Goal: Task Accomplishment & Management: Complete application form

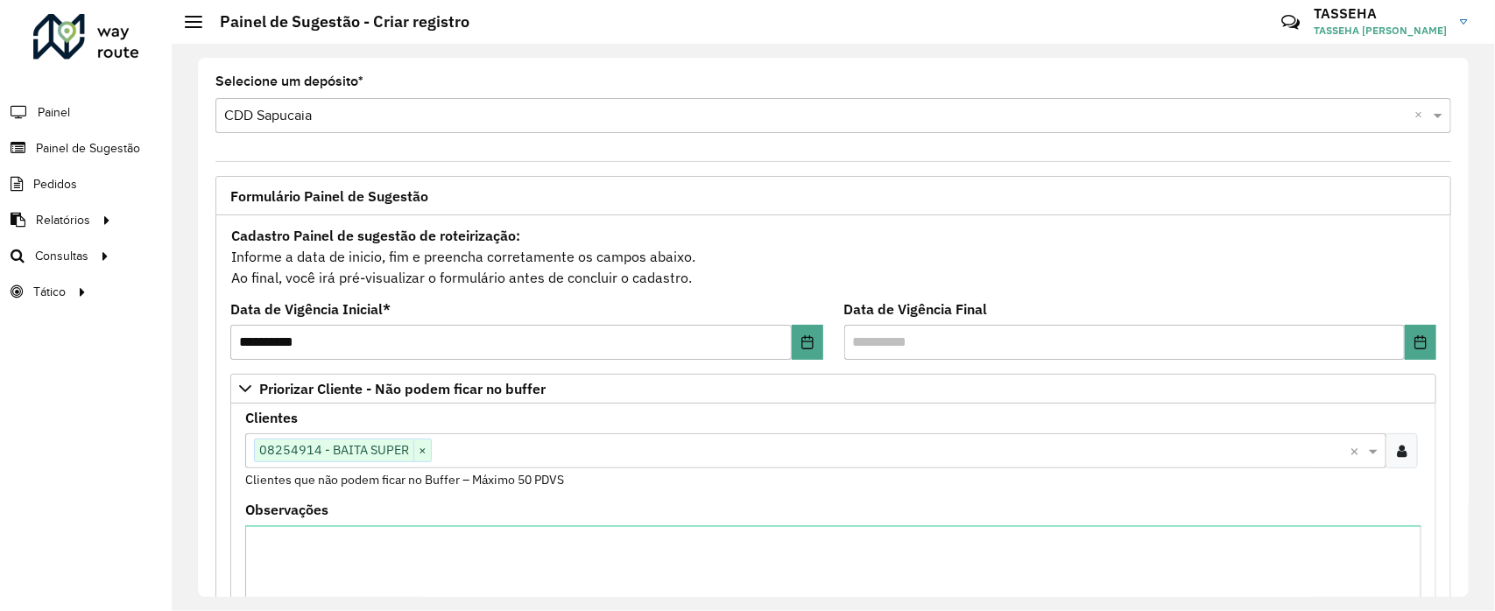
scroll to position [211, 0]
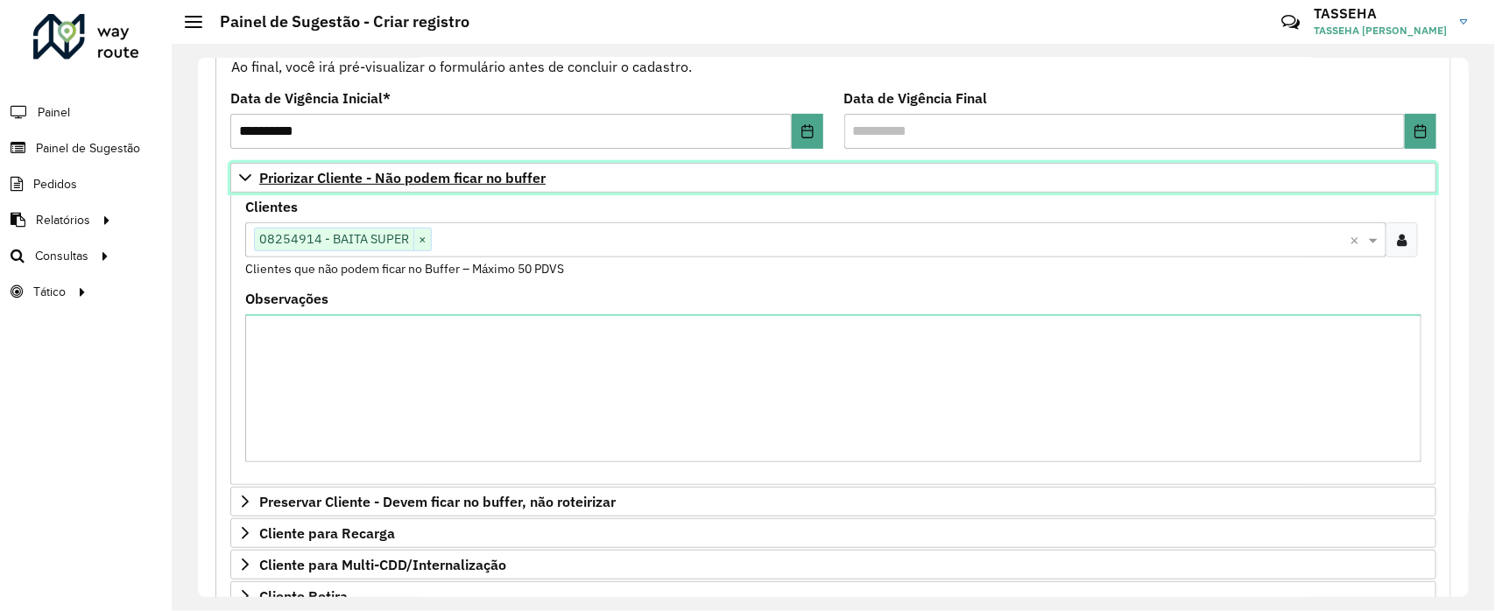
click at [247, 180] on icon at bounding box center [245, 177] width 12 height 7
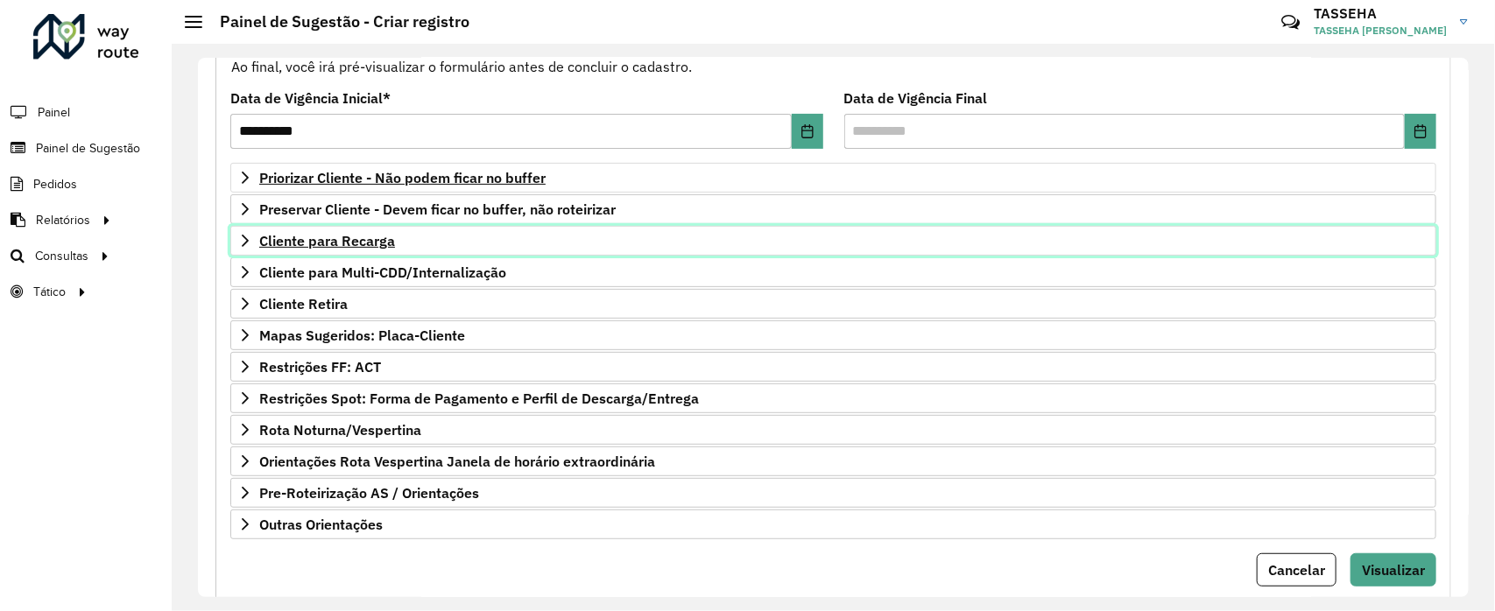
click at [259, 241] on span "Cliente para Recarga" at bounding box center [327, 241] width 136 height 14
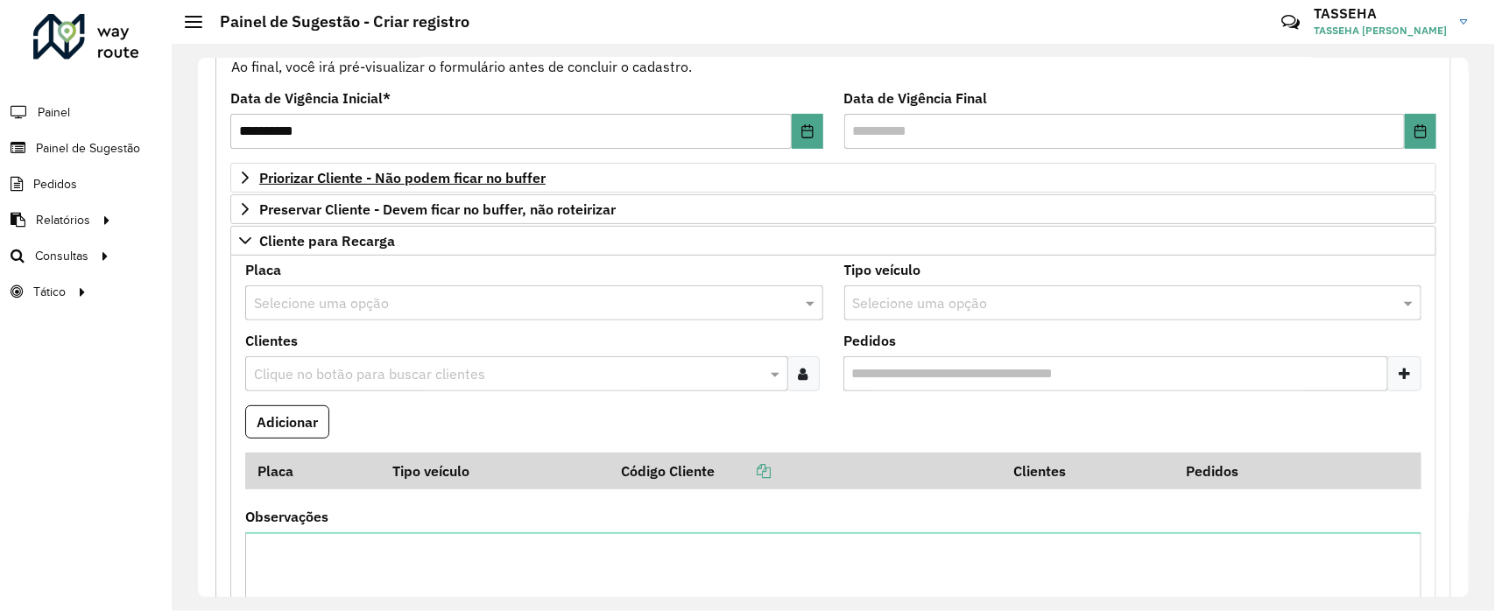
click at [303, 313] on input "text" at bounding box center [517, 303] width 526 height 21
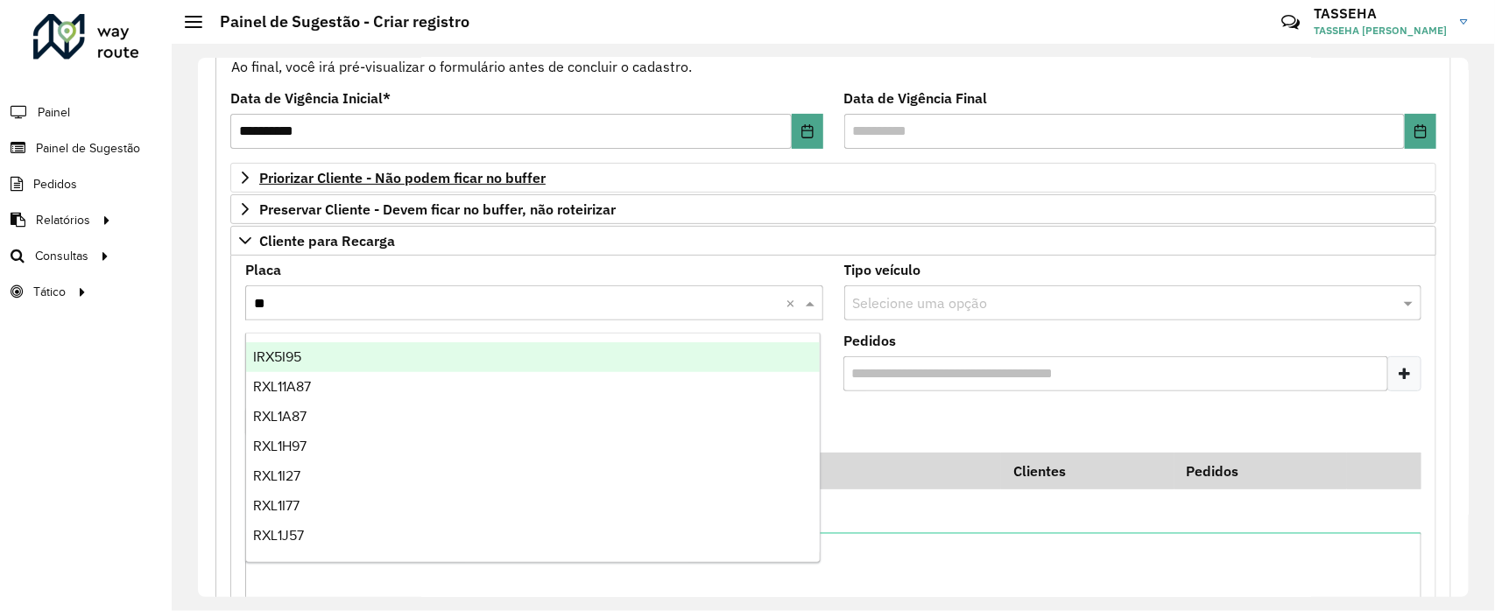
type input "*"
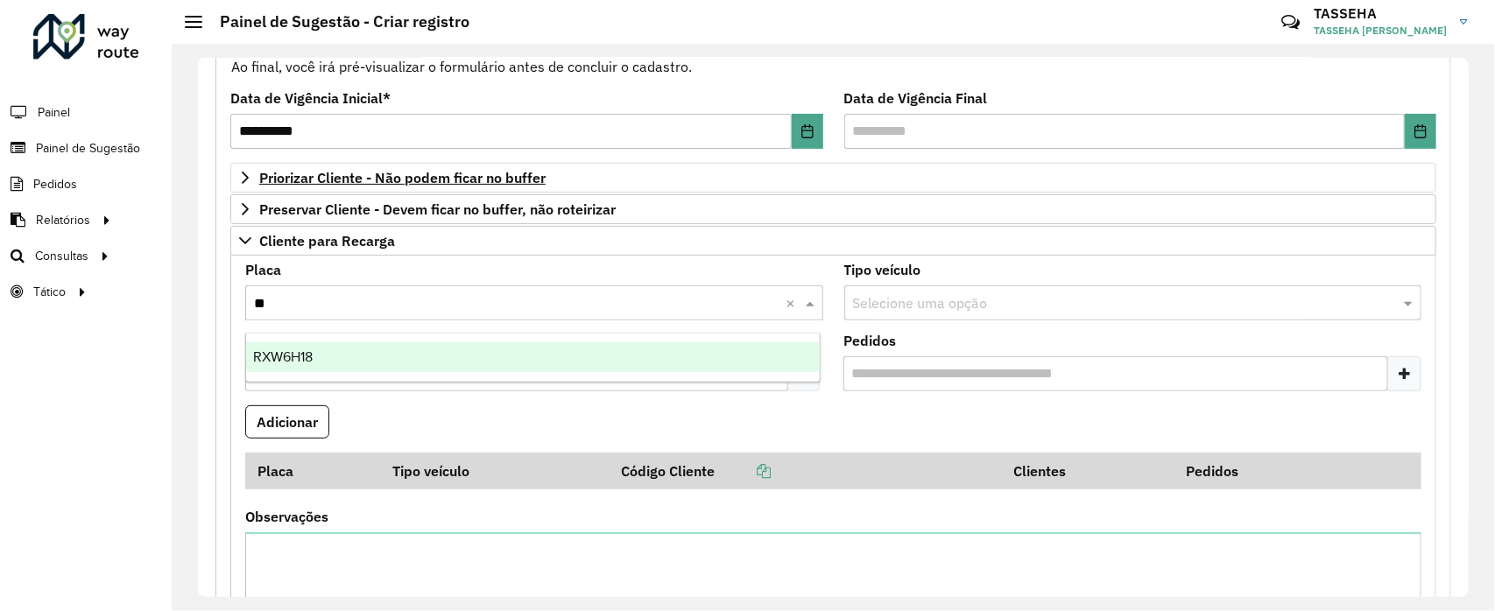
scroll to position [0, 0]
type input "***"
click at [308, 360] on span "RXW6H18" at bounding box center [283, 357] width 60 height 15
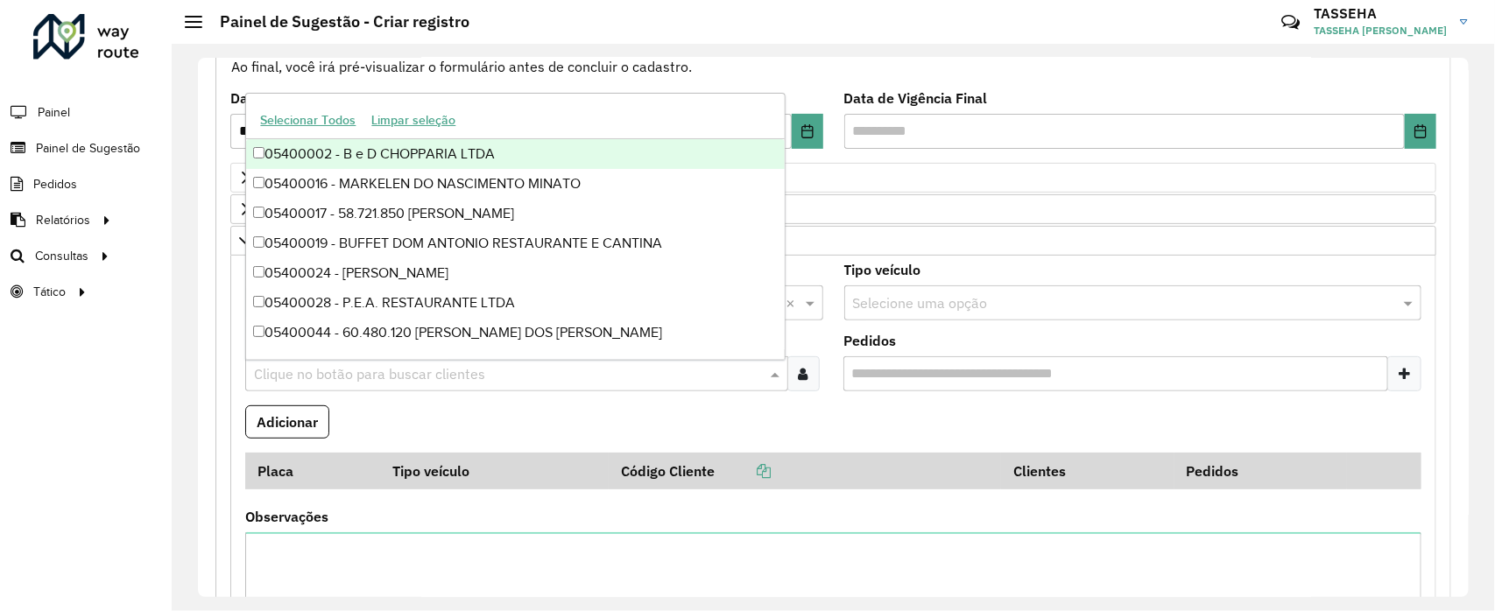
click at [461, 373] on input "text" at bounding box center [508, 374] width 517 height 21
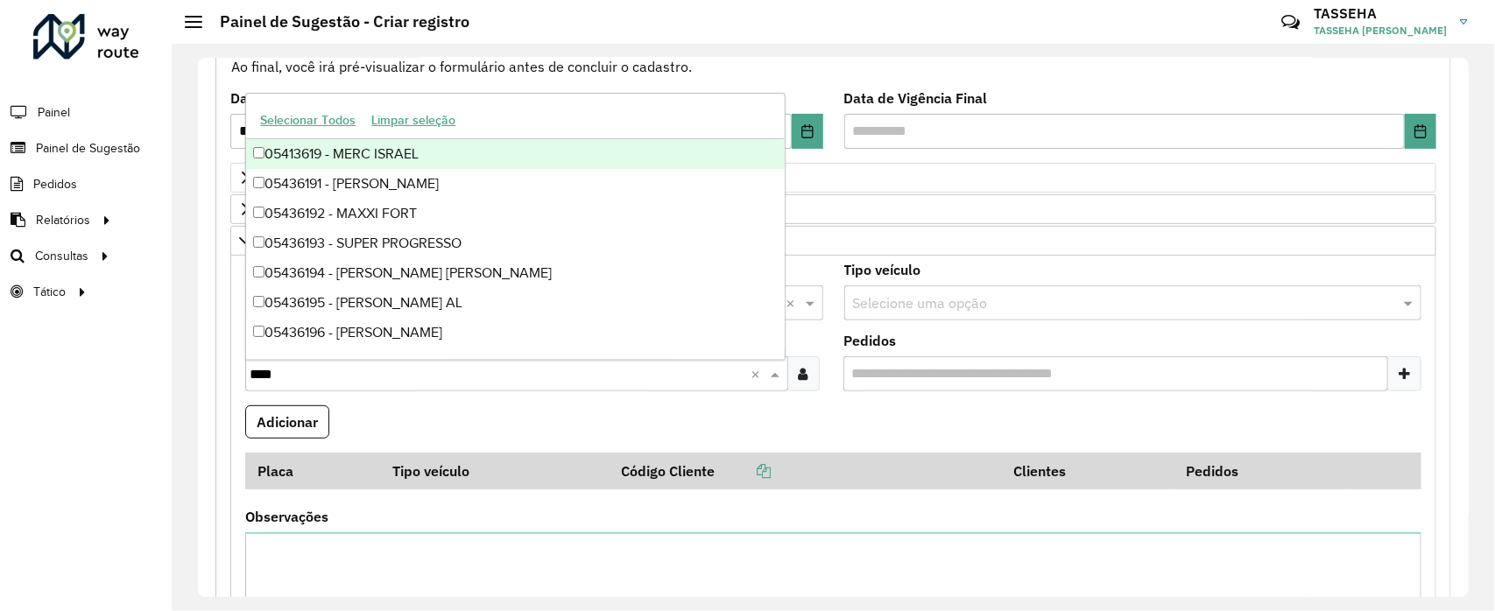
type input "*****"
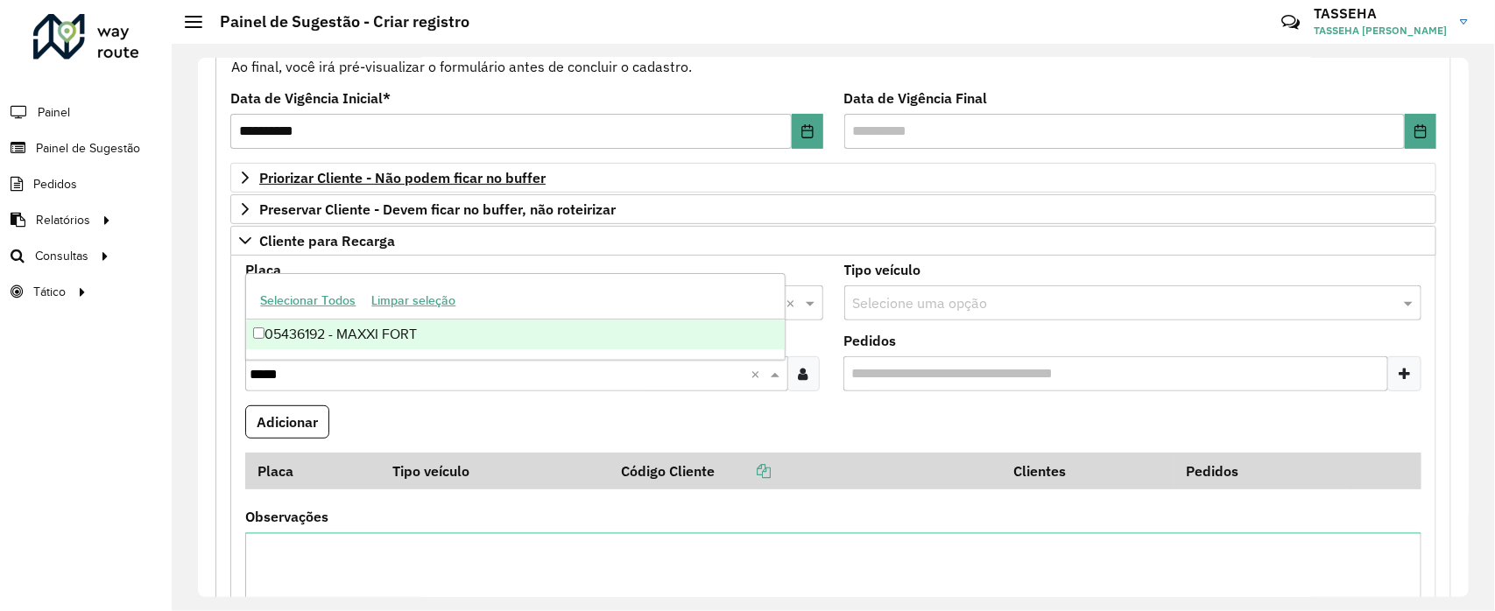
click at [453, 334] on div "05436192 - MAXXI FORT" at bounding box center [515, 335] width 539 height 30
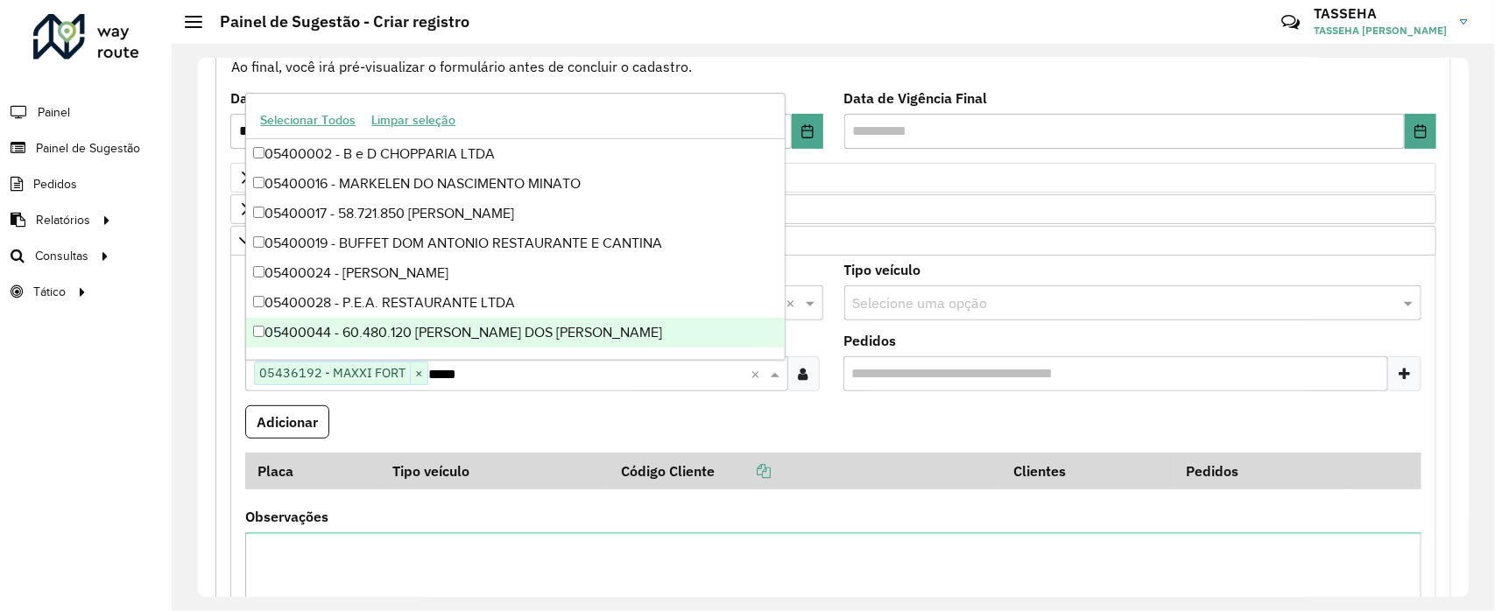
click at [378, 428] on formly-field "Adicionar" at bounding box center [834, 429] width 1198 height 47
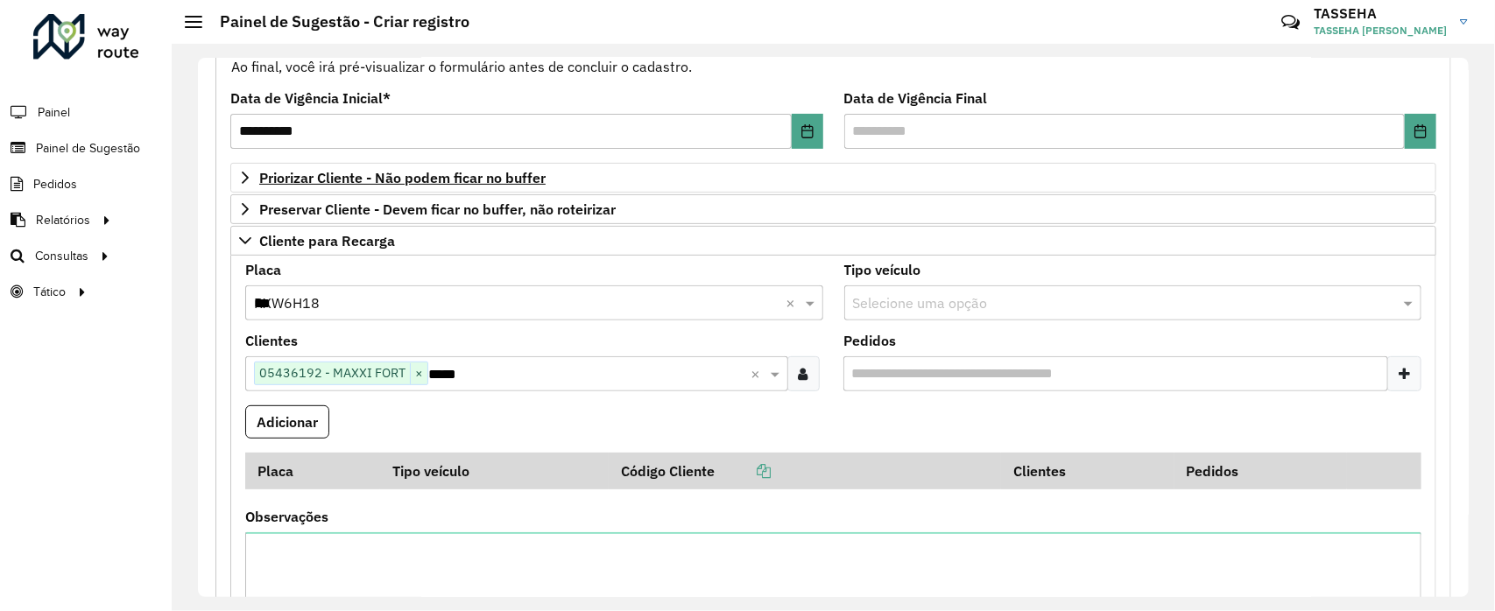
click at [1176, 372] on input "Pedidos" at bounding box center [1117, 374] width 546 height 35
click at [1311, 378] on input "Pedidos" at bounding box center [1117, 374] width 546 height 35
click at [575, 399] on formly-field "Clientes Clique no botão para buscar clientes 05436192 - MAXXI FORT × ***** ×" at bounding box center [534, 370] width 599 height 71
click at [313, 432] on button "Adicionar" at bounding box center [287, 422] width 84 height 33
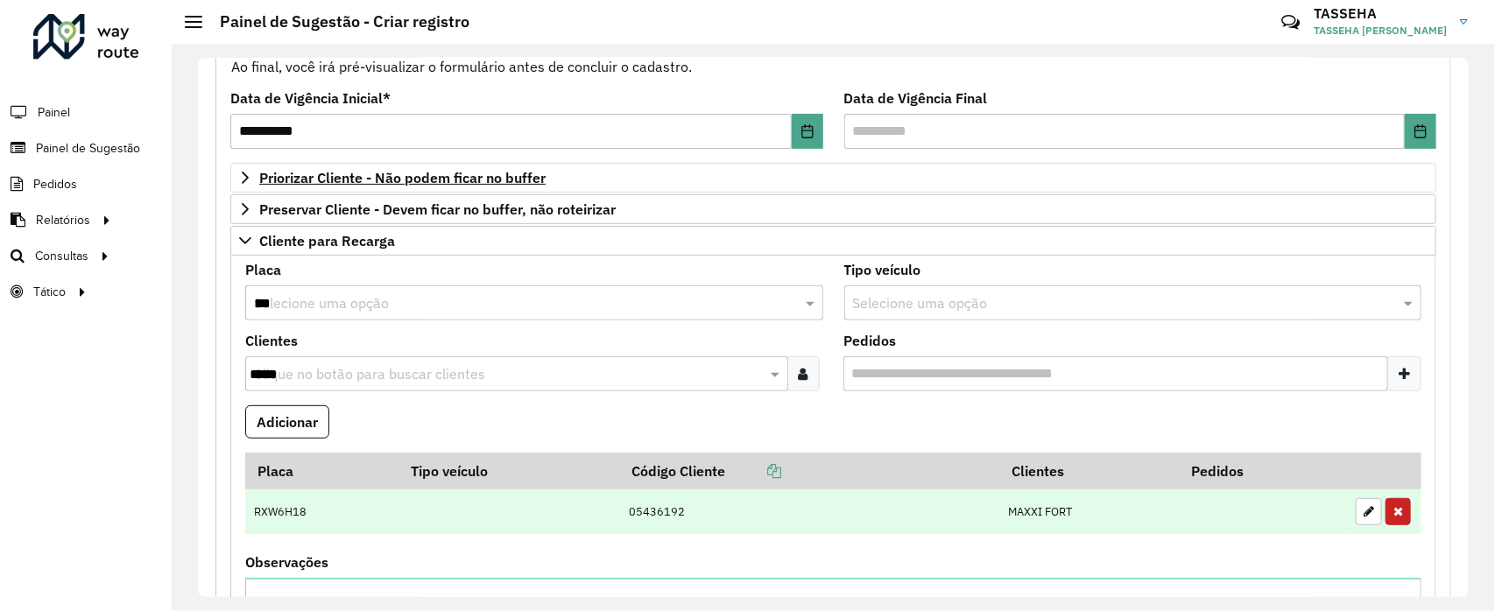
click at [1384, 515] on td at bounding box center [1384, 513] width 74 height 46
click at [1369, 515] on icon "button" at bounding box center [1369, 511] width 11 height 12
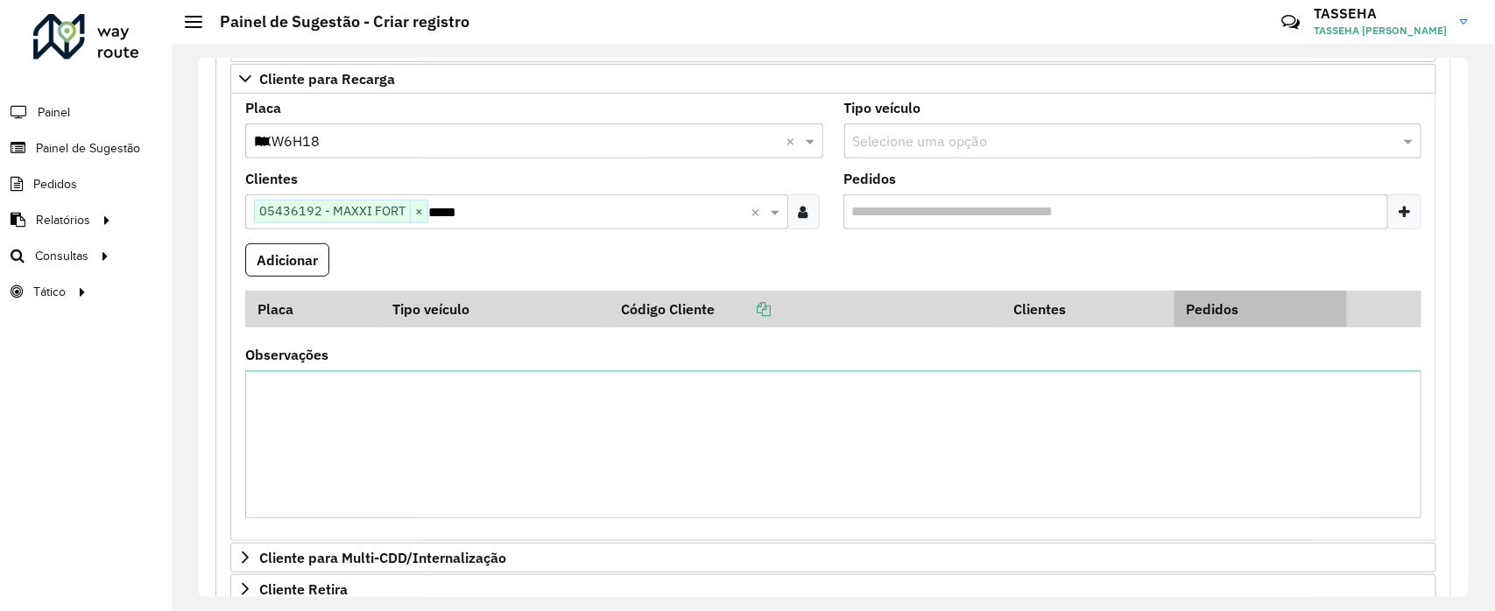
scroll to position [374, 0]
click at [1060, 221] on input "Pedidos" at bounding box center [1117, 211] width 546 height 35
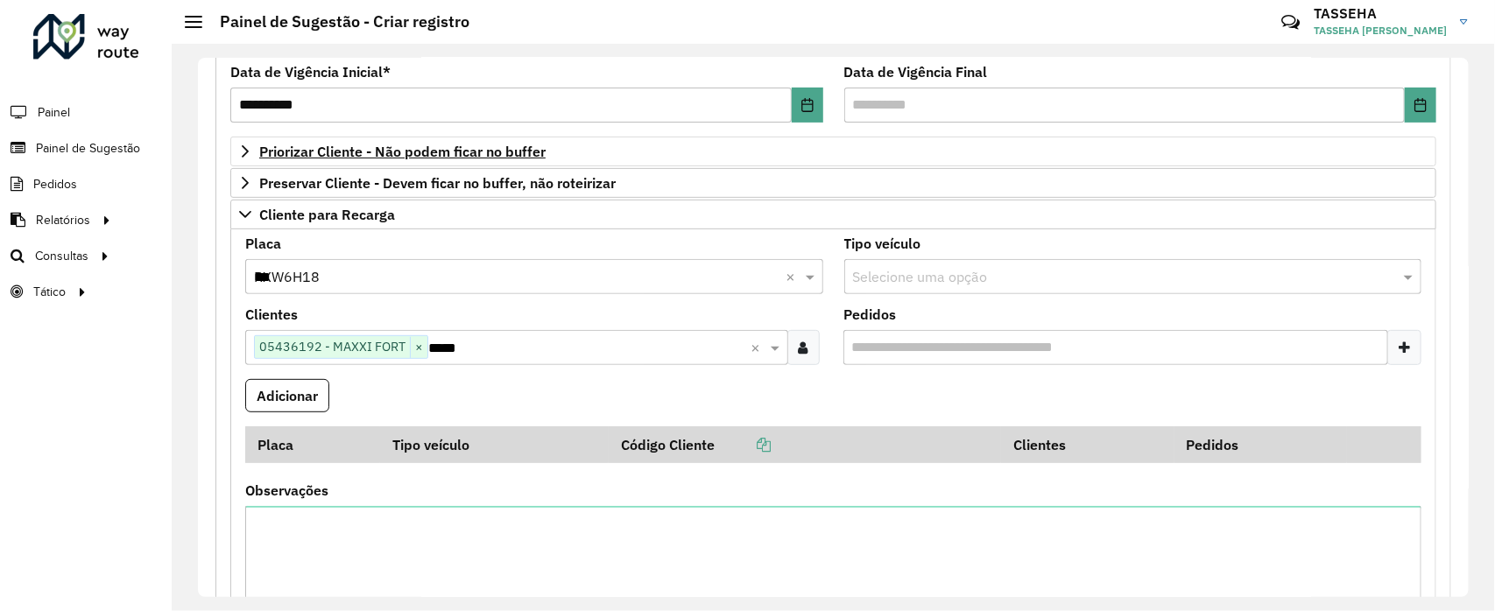
scroll to position [221, 0]
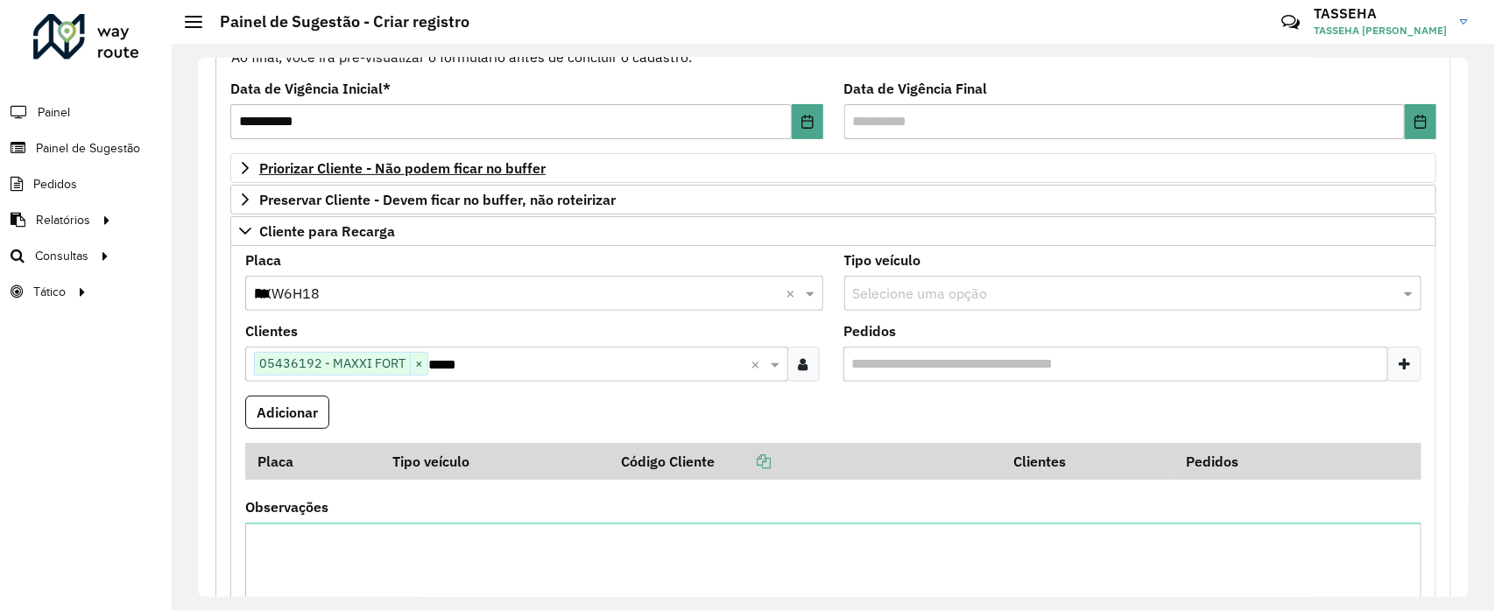
click at [1048, 278] on div "Selecione uma opção" at bounding box center [1134, 293] width 578 height 35
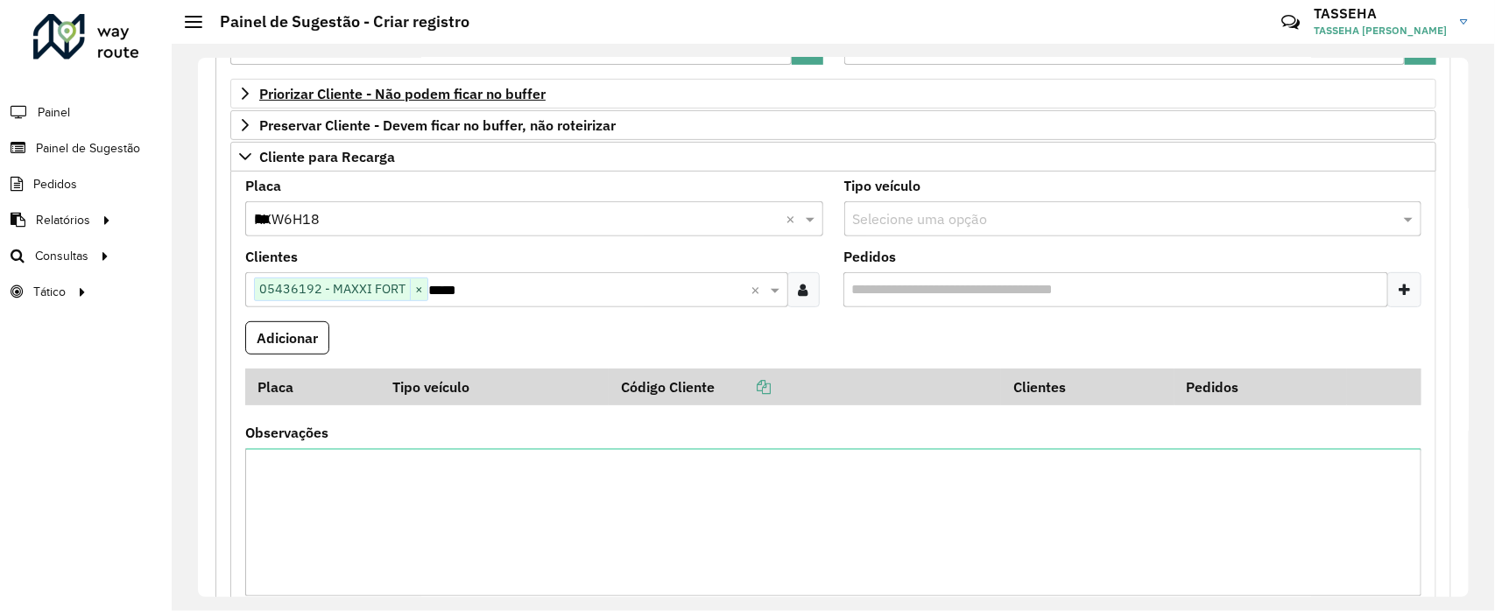
scroll to position [366, 0]
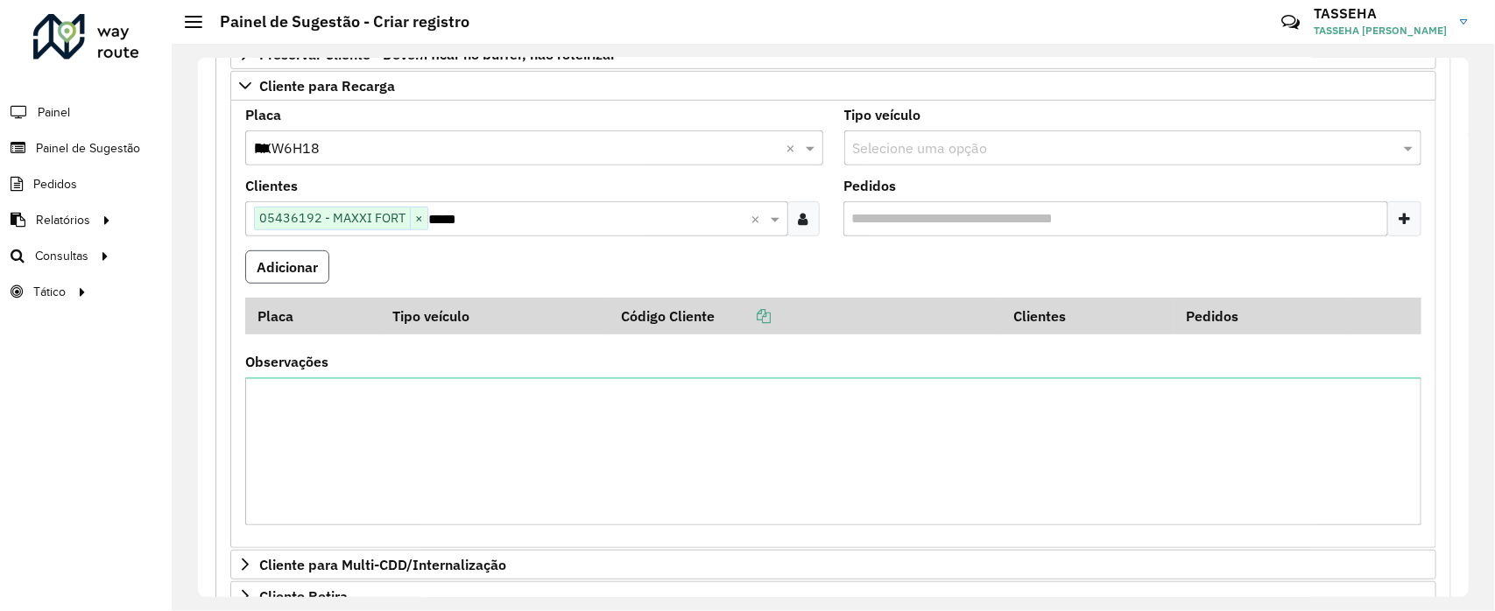
click at [289, 280] on button "Adicionar" at bounding box center [287, 267] width 84 height 33
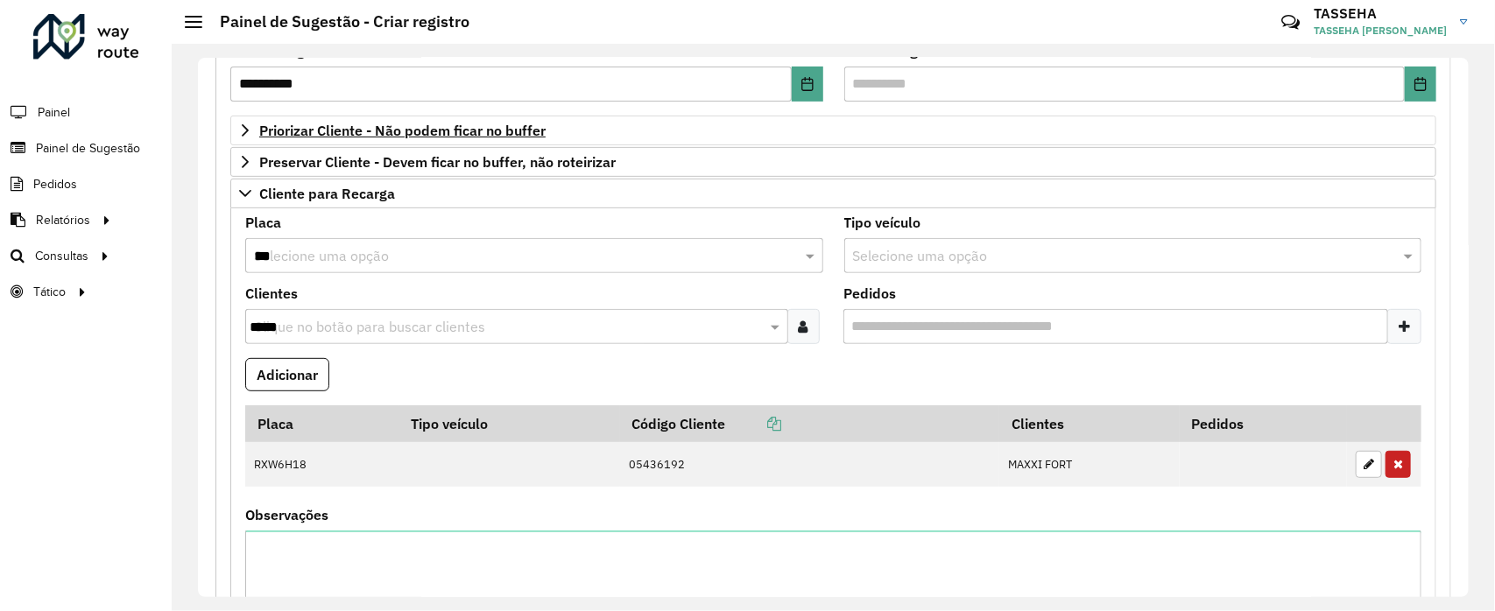
scroll to position [268, 0]
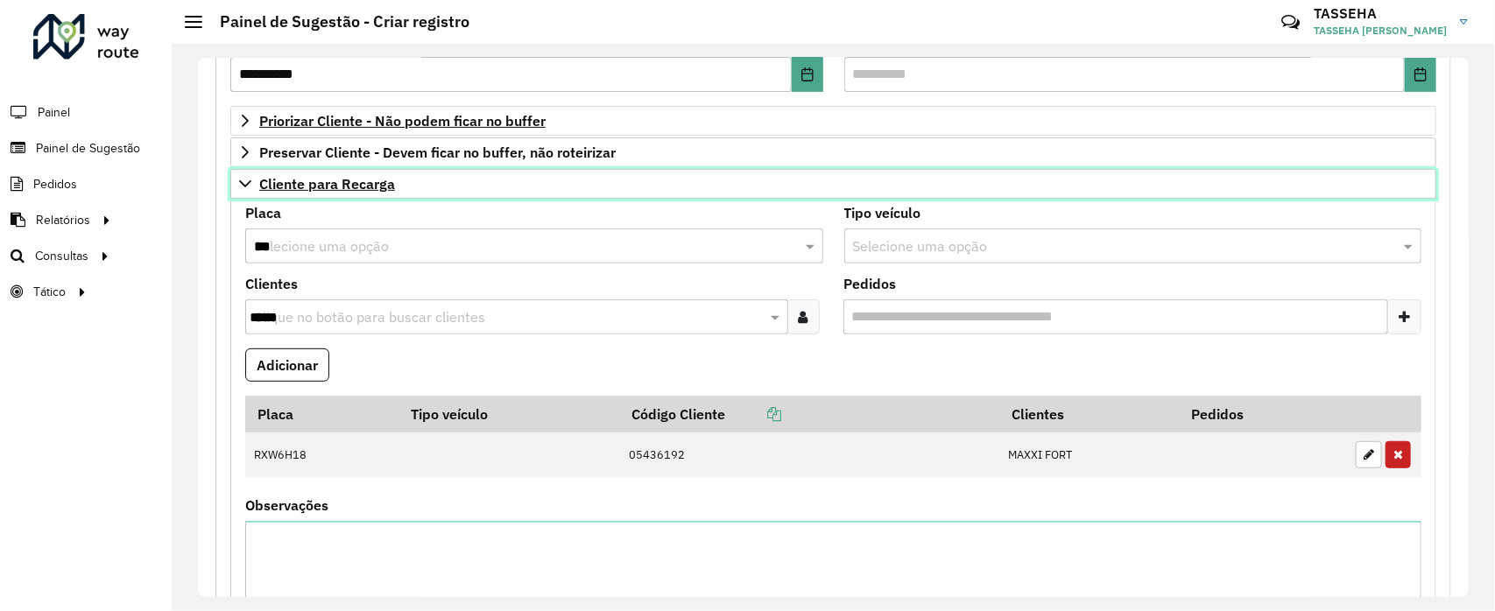
click at [399, 181] on link "Cliente para Recarga" at bounding box center [833, 184] width 1206 height 30
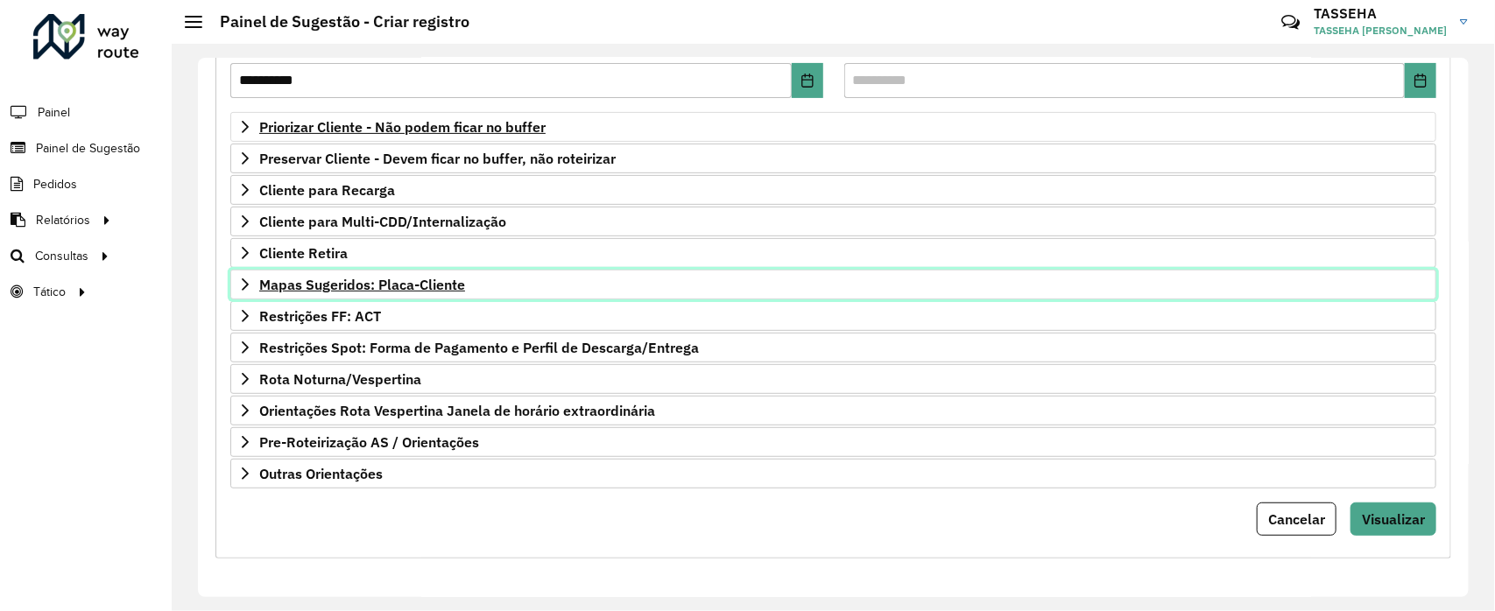
click at [420, 270] on link "Mapas Sugeridos: Placa-Cliente" at bounding box center [833, 285] width 1206 height 30
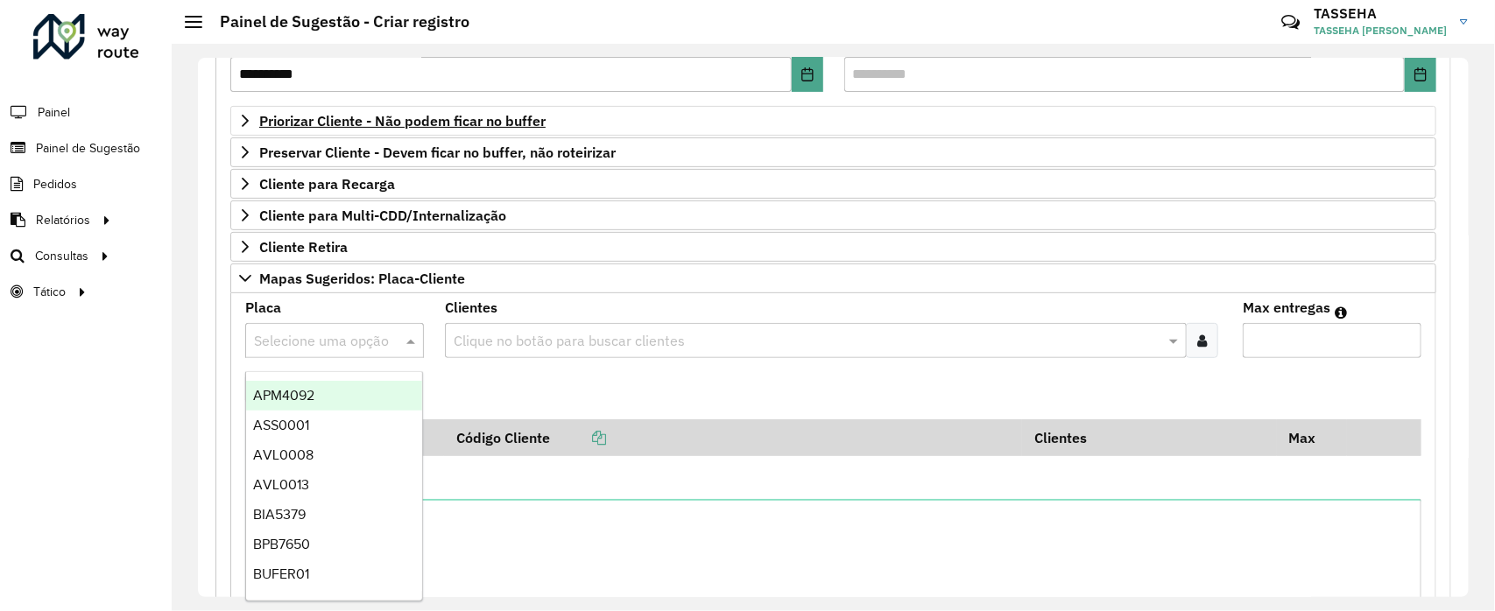
click at [373, 348] on input "text" at bounding box center [317, 341] width 126 height 21
type input "***"
click at [331, 457] on div "RLP7A88" at bounding box center [334, 456] width 176 height 30
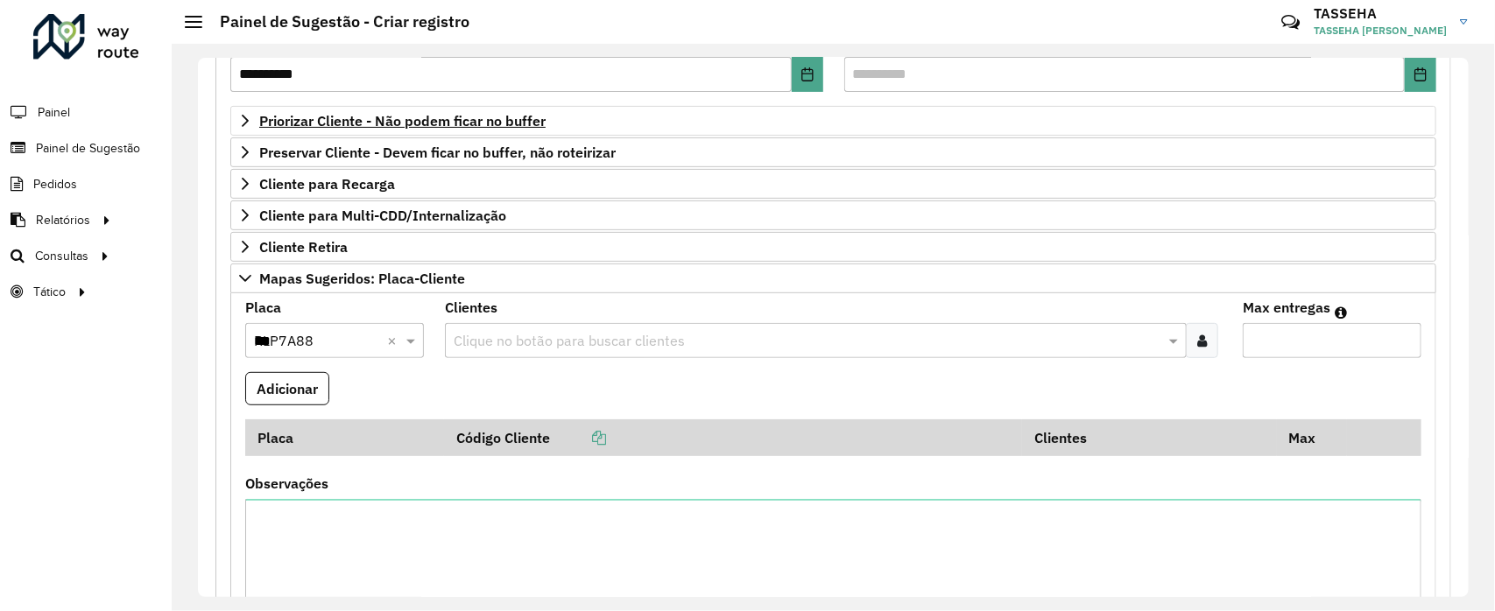
click at [920, 343] on input "text" at bounding box center [807, 341] width 716 height 21
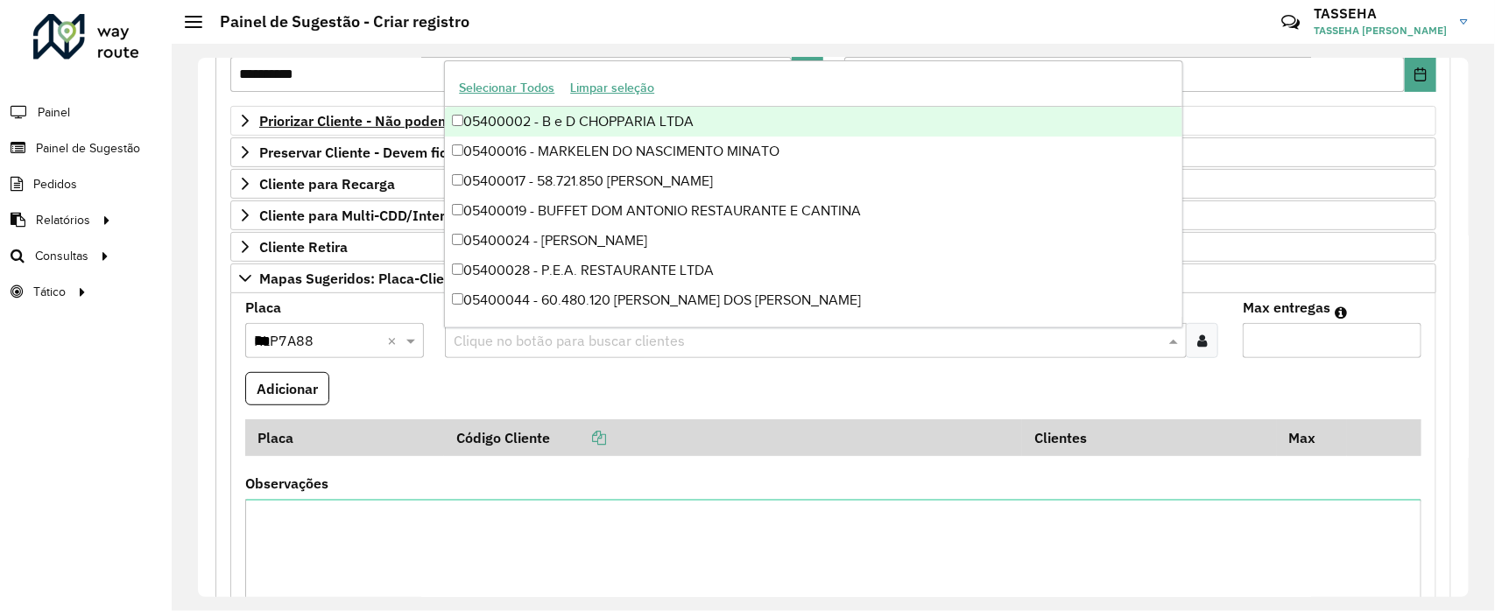
paste input "*****"
type input "*****"
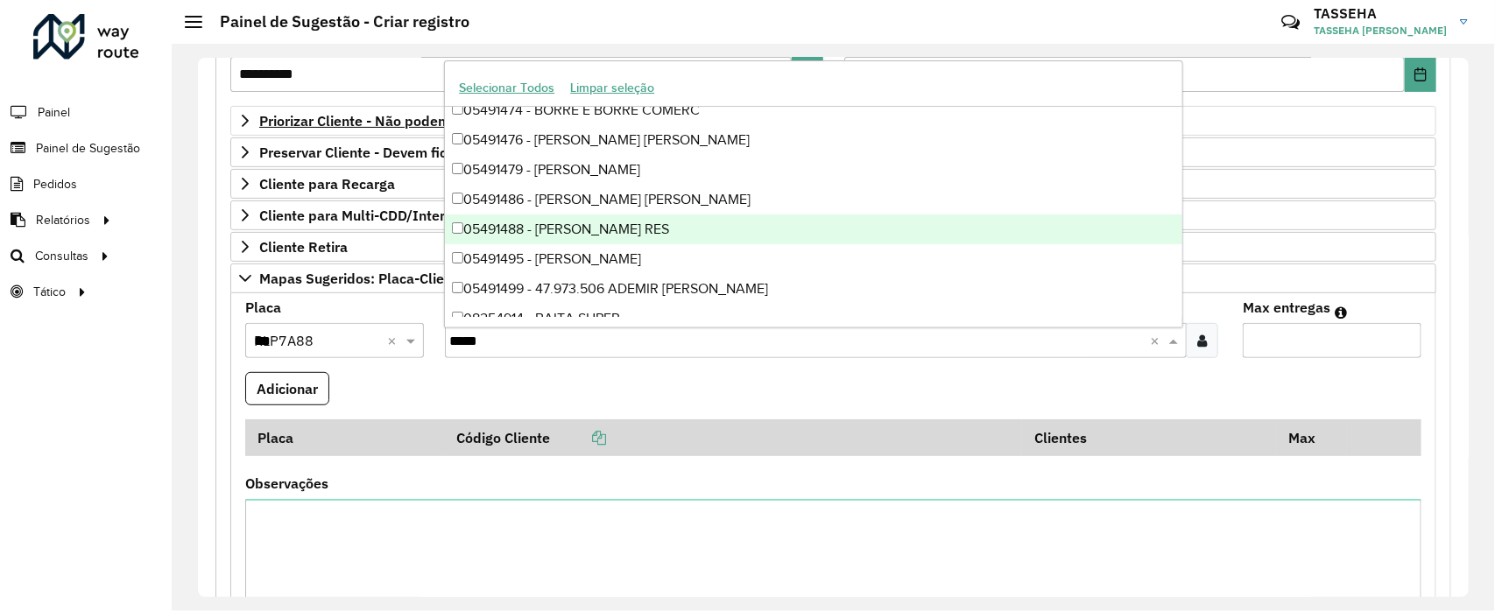
scroll to position [563, 0]
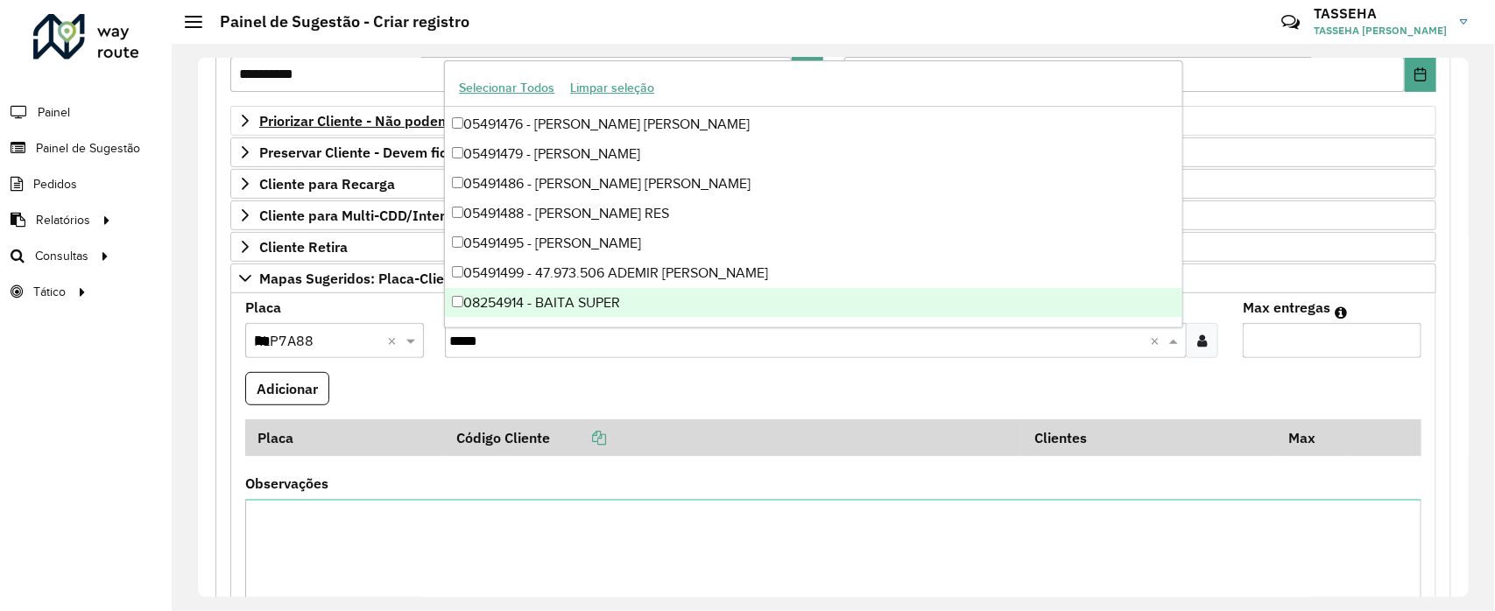
click at [659, 308] on div "08254914 - BAITA SUPER" at bounding box center [814, 303] width 738 height 30
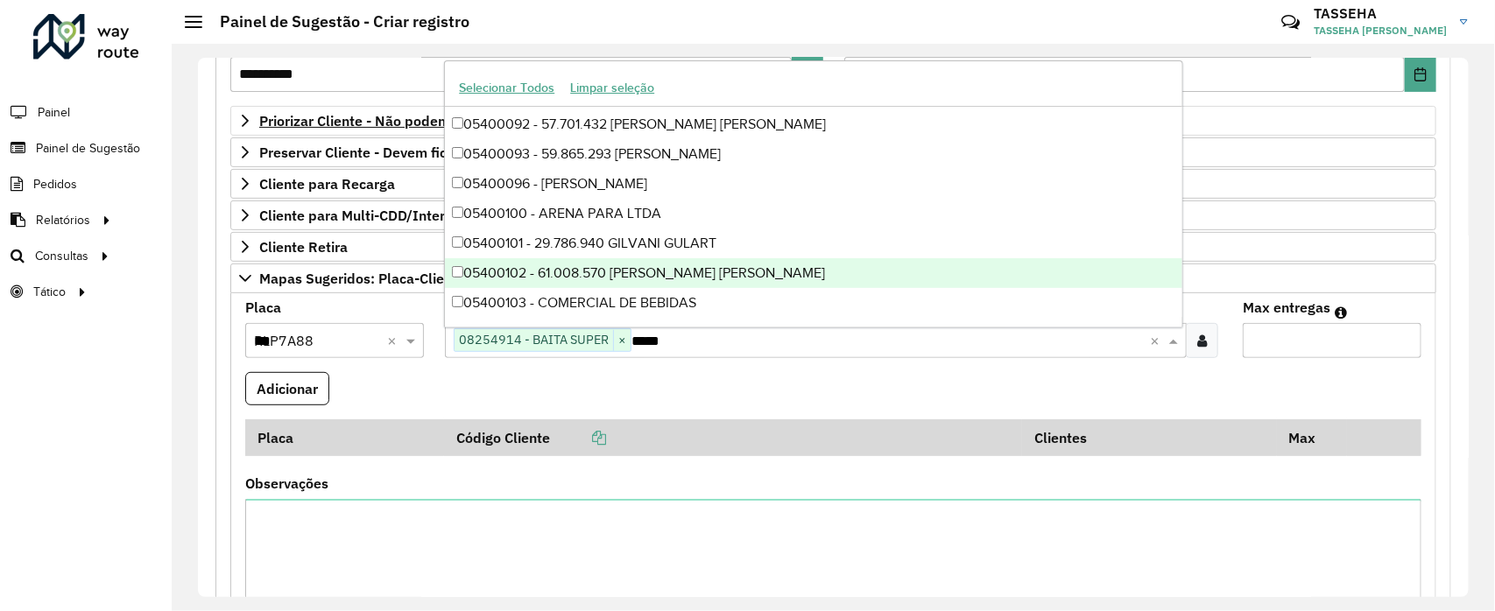
click at [1312, 348] on input "Max entregas" at bounding box center [1332, 340] width 179 height 35
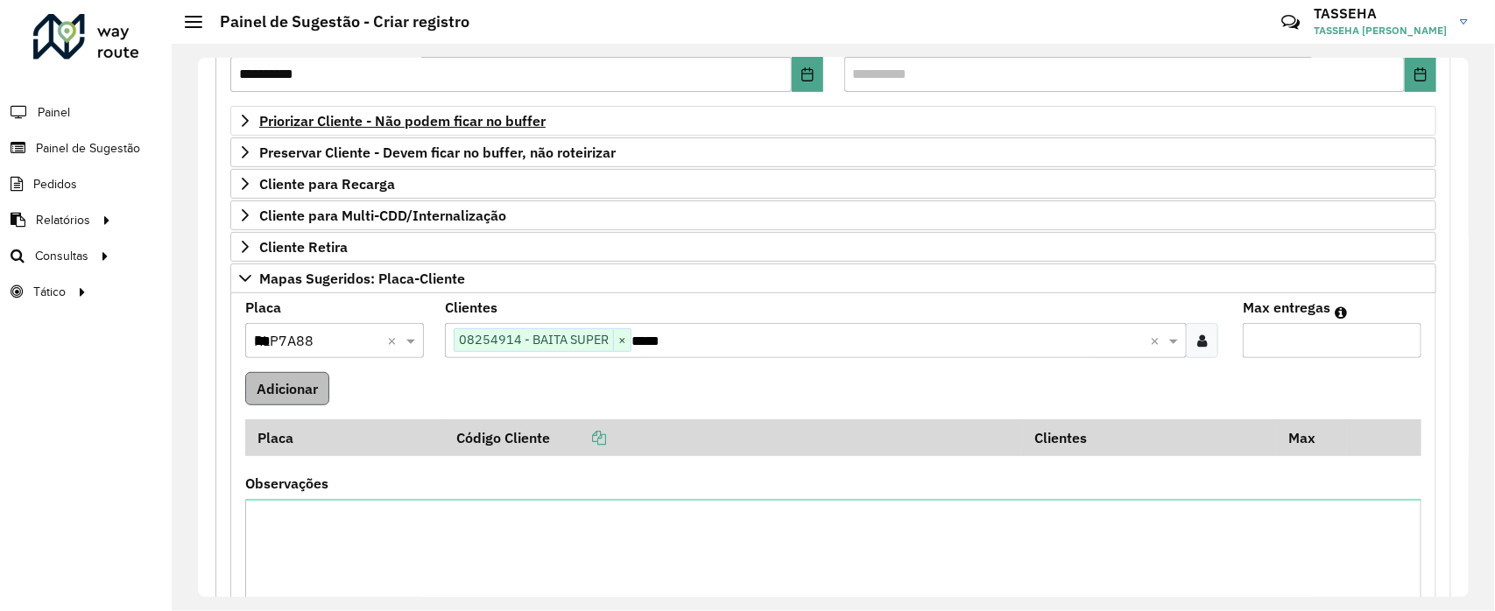
type input "*"
click at [313, 388] on button "Adicionar" at bounding box center [287, 388] width 84 height 33
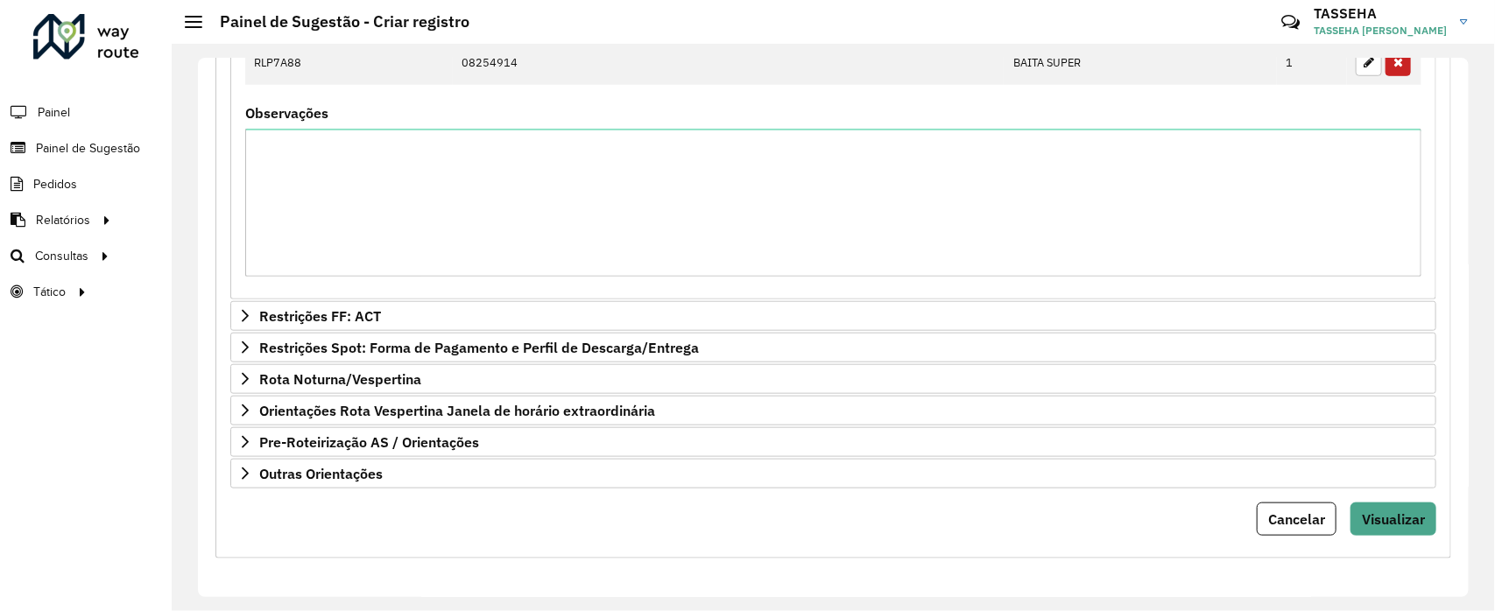
scroll to position [715, 0]
click at [1398, 528] on span "Visualizar" at bounding box center [1393, 520] width 63 height 18
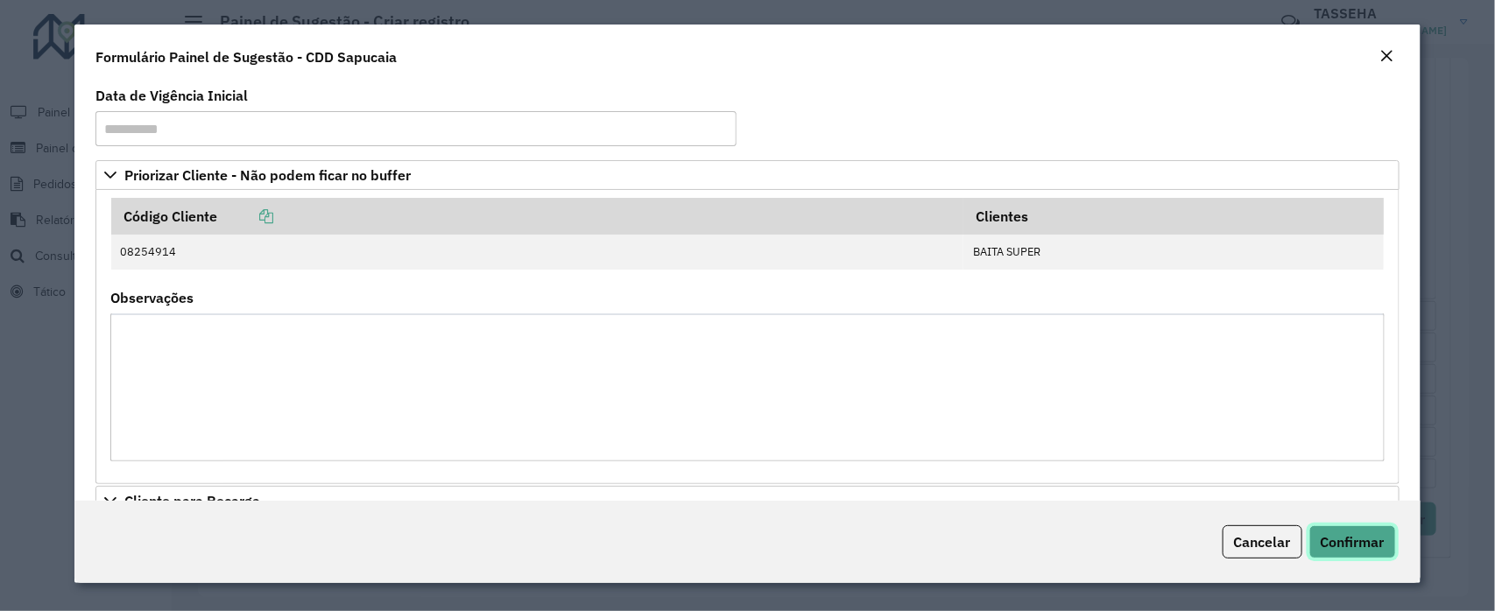
click at [1327, 555] on button "Confirmar" at bounding box center [1353, 542] width 87 height 33
